Goal: Communication & Community: Ask a question

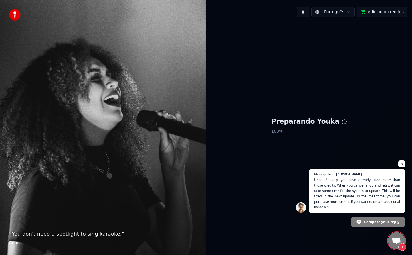
scroll to position [551, 0]
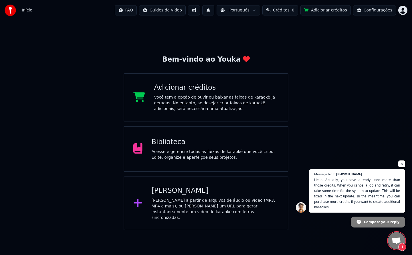
click at [398, 233] on span "1" at bounding box center [396, 240] width 17 height 17
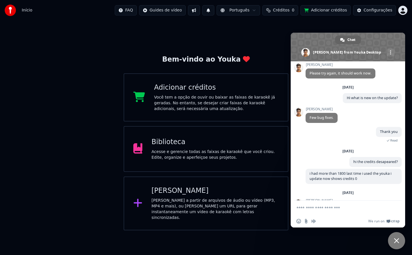
scroll to position [604, 0]
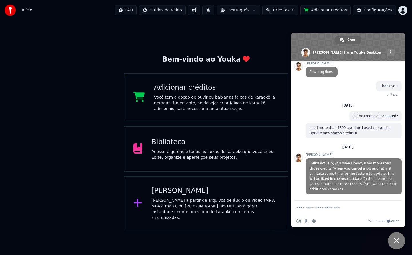
click at [333, 210] on textarea "Compose your message..." at bounding box center [343, 207] width 92 height 14
click at [312, 206] on textarea "Compose your message..." at bounding box center [343, 207] width 92 height 14
type textarea "*"
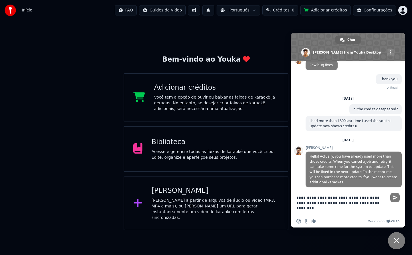
click at [290, 11] on span "Créditos" at bounding box center [281, 10] width 17 height 6
click at [384, 202] on textarea "**********" at bounding box center [343, 202] width 92 height 25
type textarea "**********"
click at [393, 198] on span "Send" at bounding box center [395, 197] width 9 height 9
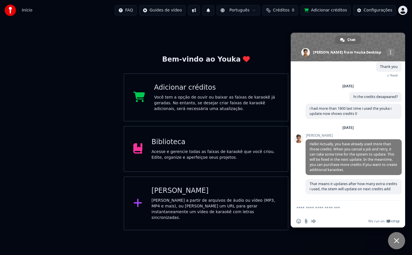
scroll to position [629, 0]
